Goal: Check status: Check status

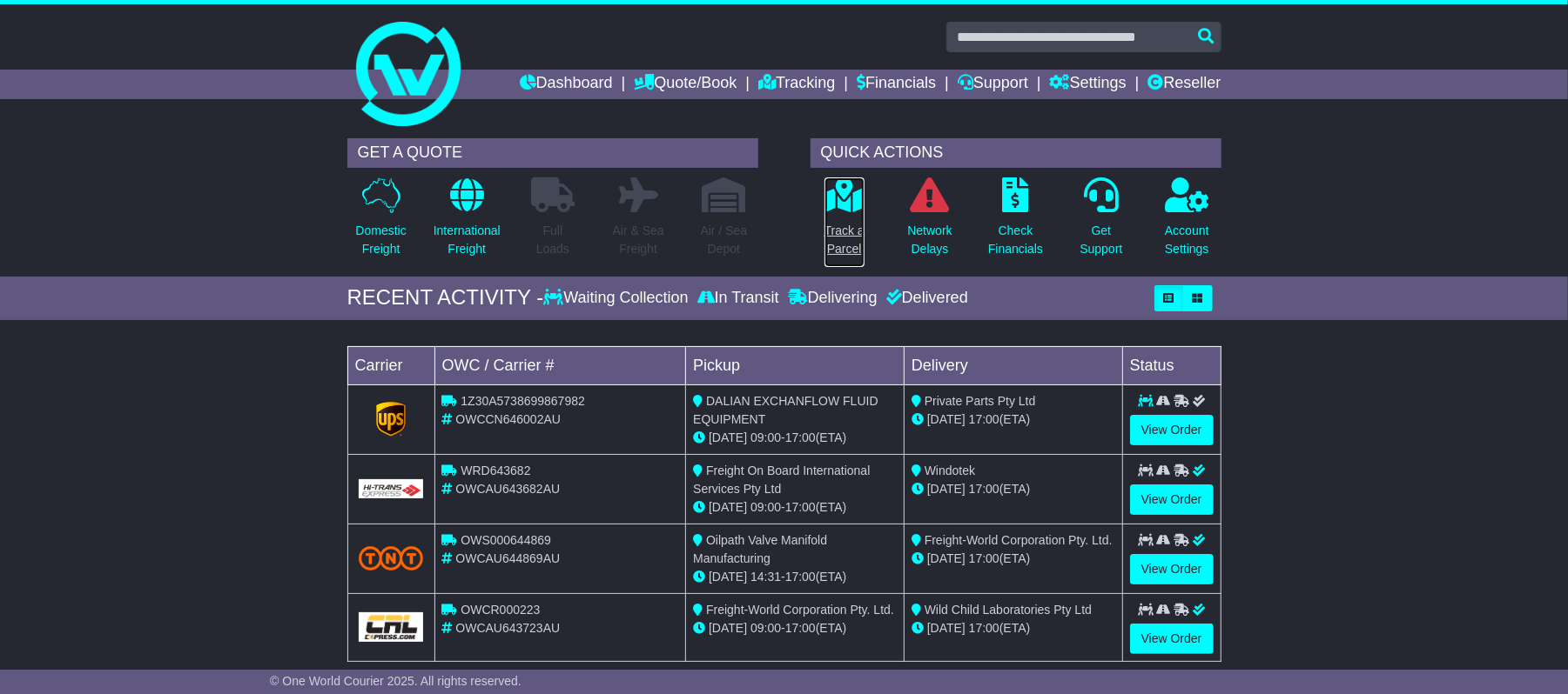
click at [837, 208] on icon at bounding box center [843, 195] width 39 height 35
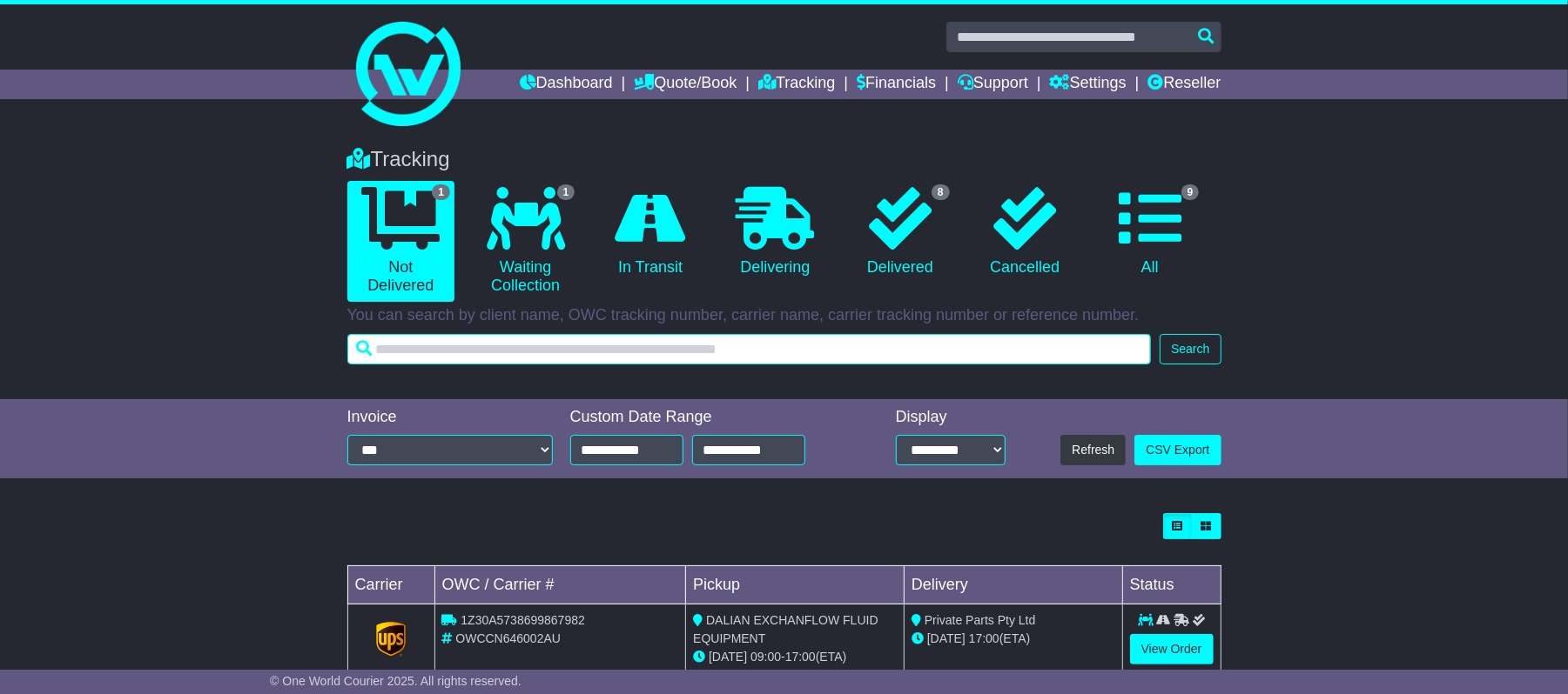
click at [493, 348] on input "text" at bounding box center [750, 349] width 804 height 31
paste input "**********"
type input "**********"
